Goal: Ask a question

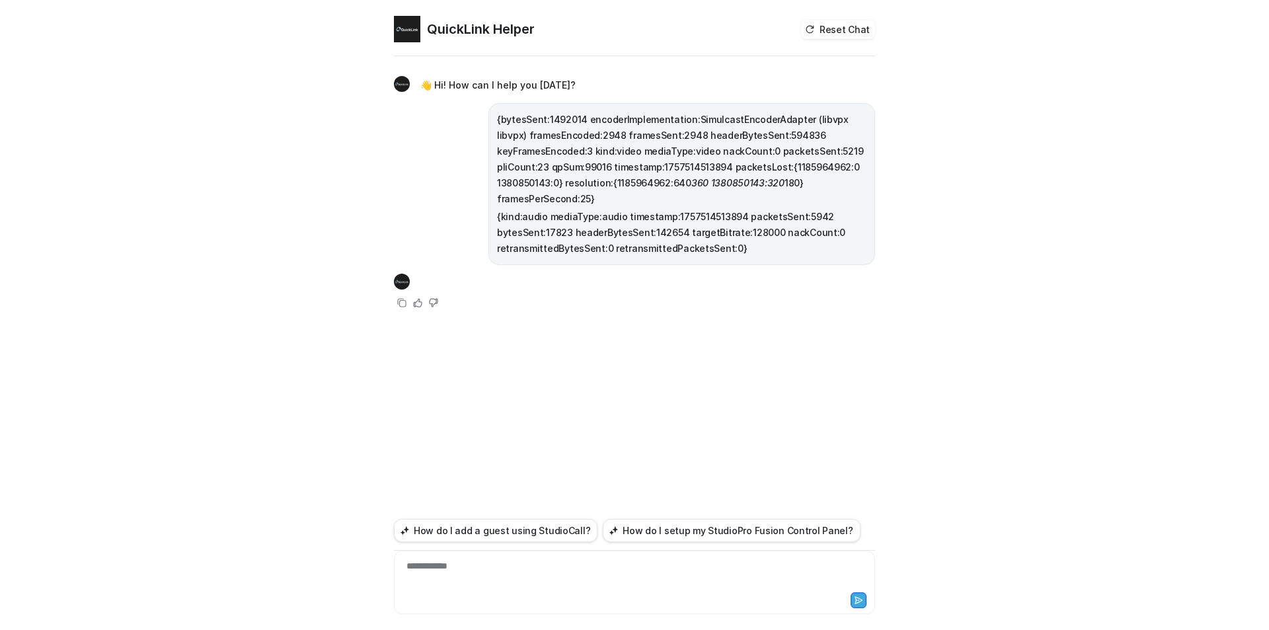
click at [393, 268] on div "**********" at bounding box center [634, 323] width 502 height 614
click at [632, 151] on p "{bytesSent:1492014 encoderImplementation:SimulcastEncoderAdapter (libvpx libvpx…" at bounding box center [681, 159] width 369 height 95
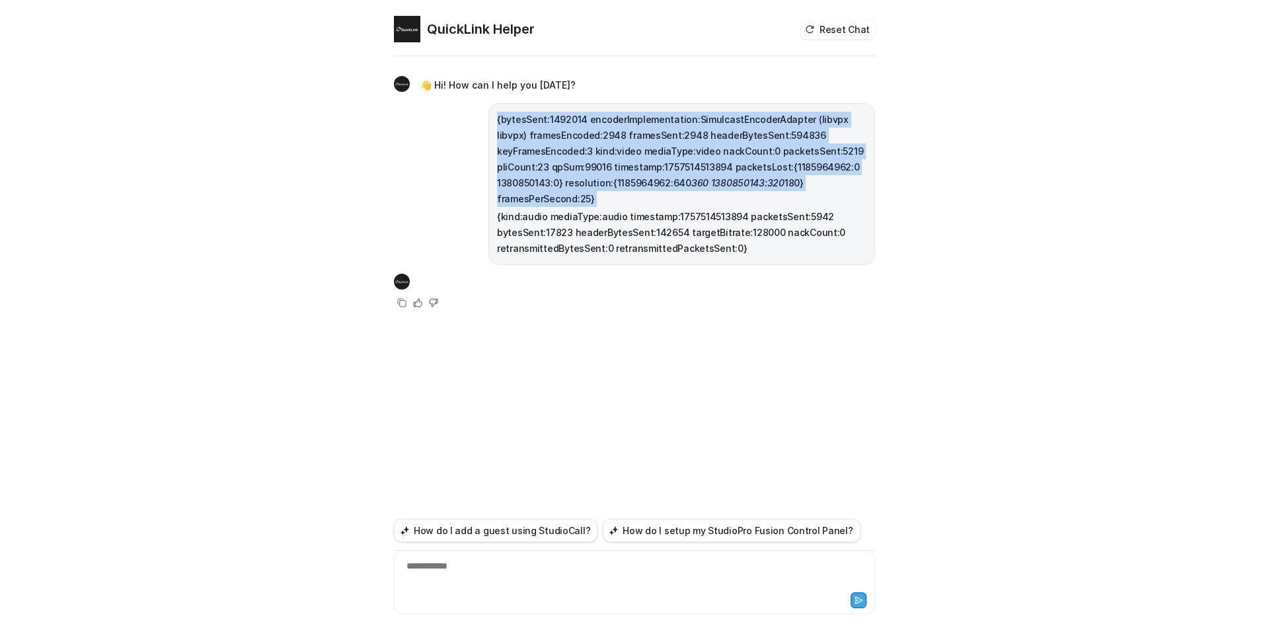
click at [632, 151] on p "{bytesSent:1492014 encoderImplementation:SimulcastEncoderAdapter (libvpx libvpx…" at bounding box center [681, 159] width 369 height 95
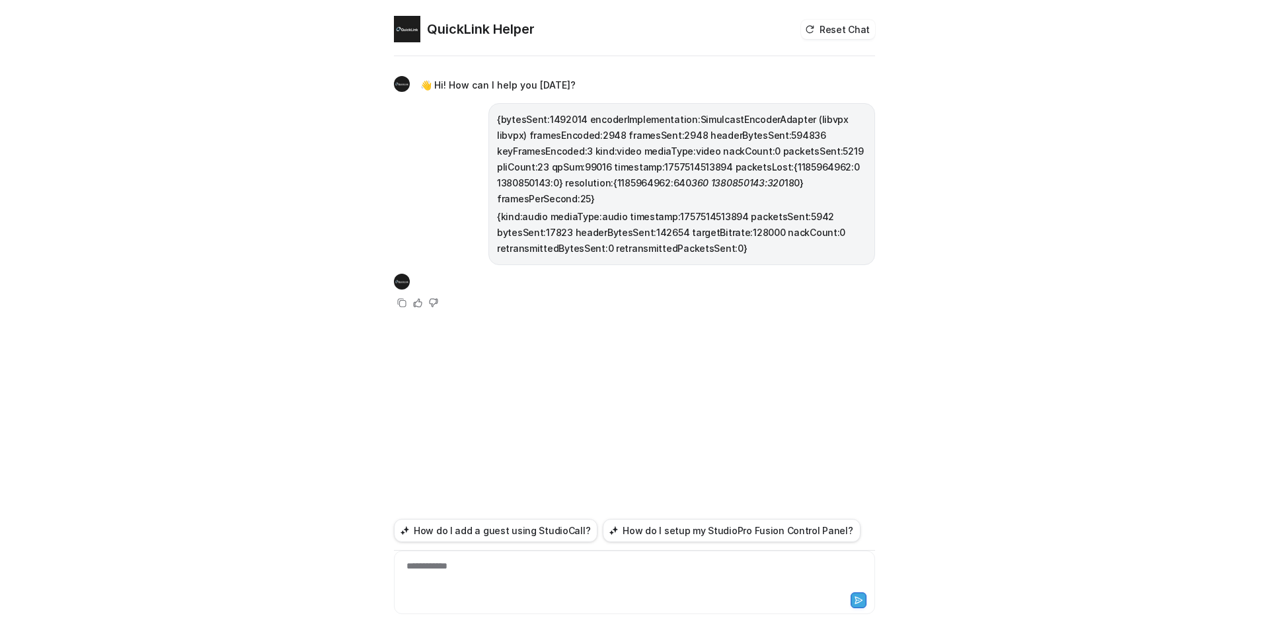
click at [670, 237] on p "{kind:audio mediaType:audio timestamp:1757514513894 packetsSent:5942 bytesSent:…" at bounding box center [681, 233] width 369 height 48
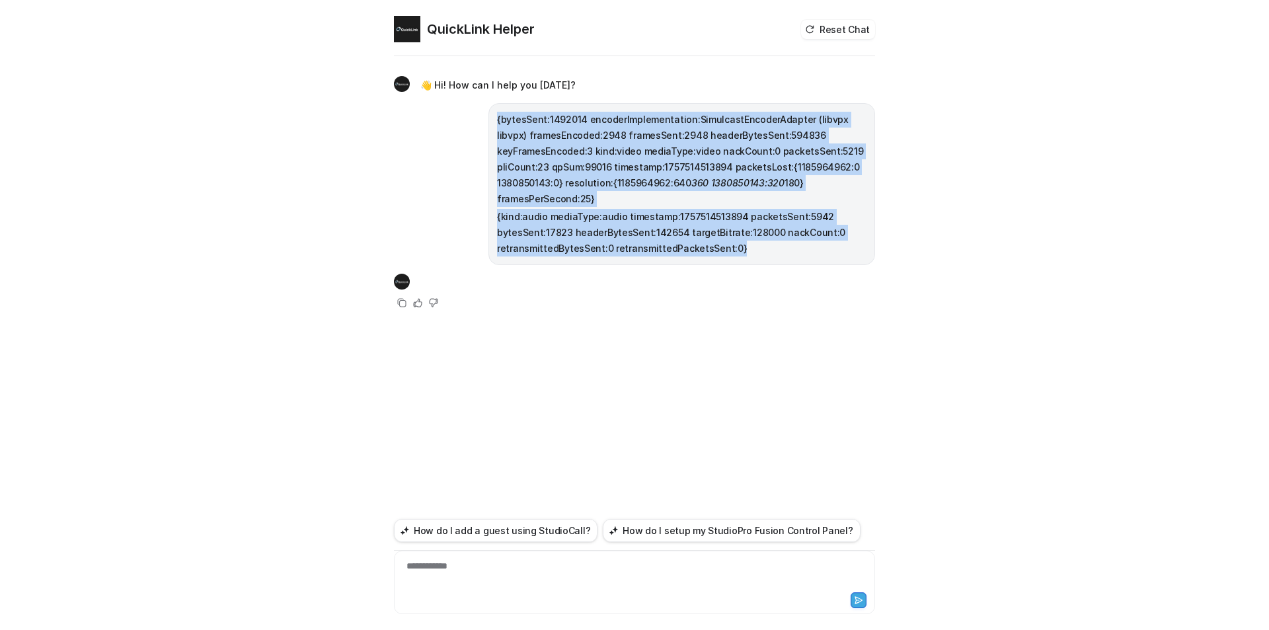
drag, startPoint x: 751, startPoint y: 252, endPoint x: 488, endPoint y: 108, distance: 300.2
click at [488, 108] on div "{bytesSent:1492014 encoderImplementation:SimulcastEncoderAdapter (libvpx libvpx…" at bounding box center [681, 184] width 387 height 162
copy span "{bytesSent:1492014 encoderImplementation:SimulcastEncoderAdapter (libvpx libvpx…"
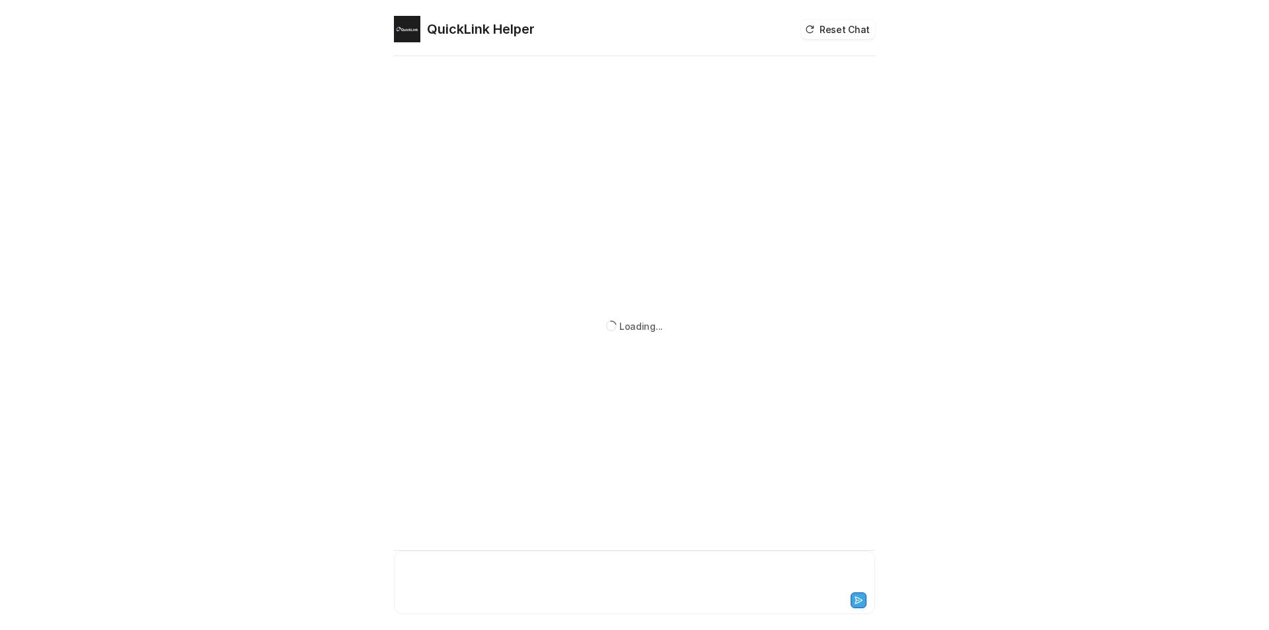
paste div
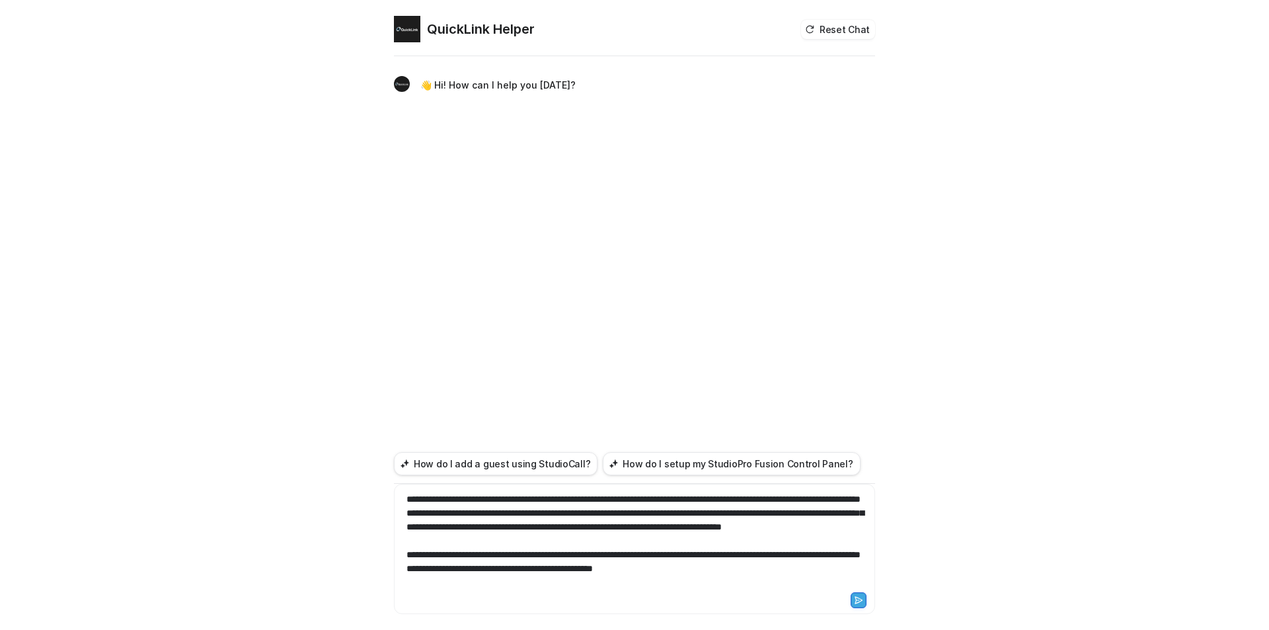
click at [866, 603] on button at bounding box center [859, 600] width 16 height 16
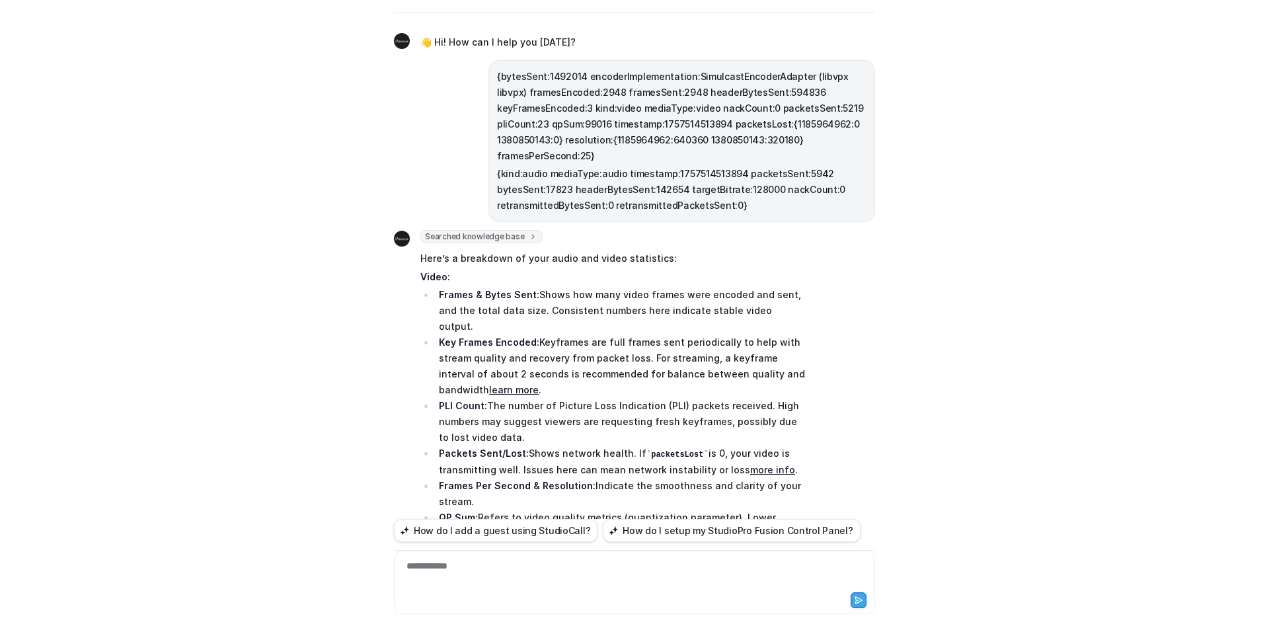
scroll to position [211, 0]
